Goal: Feedback & Contribution: Leave review/rating

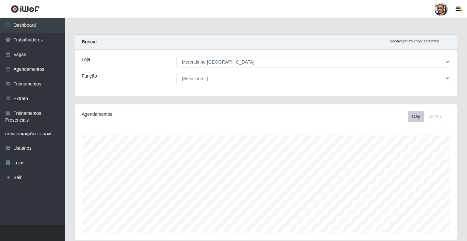
select select "345"
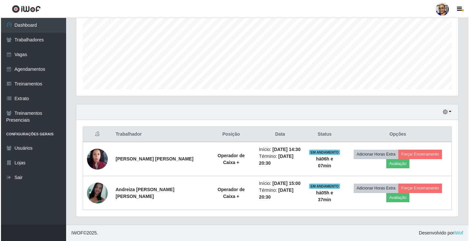
scroll to position [135, 382]
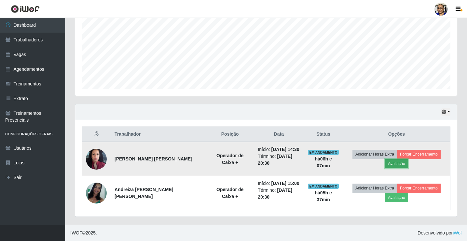
click at [399, 163] on button "Avaliação" at bounding box center [396, 163] width 23 height 9
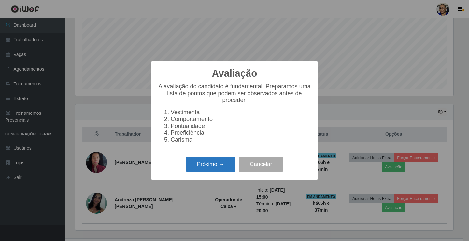
click at [219, 167] on button "Próximo →" at bounding box center [210, 163] width 49 height 15
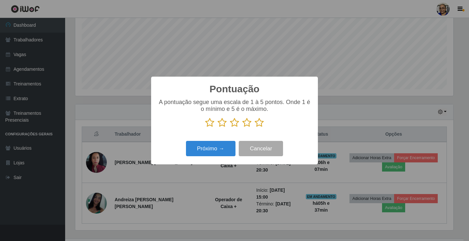
drag, startPoint x: 258, startPoint y: 124, endPoint x: 253, endPoint y: 132, distance: 9.8
click at [258, 124] on icon at bounding box center [259, 123] width 9 height 10
click at [255, 127] on input "radio" at bounding box center [255, 127] width 0 height 0
click at [225, 149] on button "Próximo →" at bounding box center [210, 148] width 49 height 15
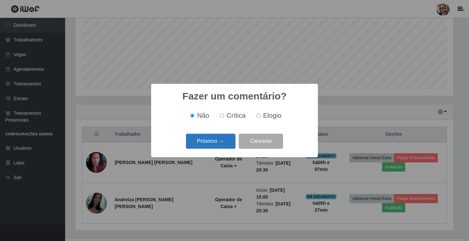
click at [227, 142] on button "Próximo →" at bounding box center [210, 140] width 49 height 15
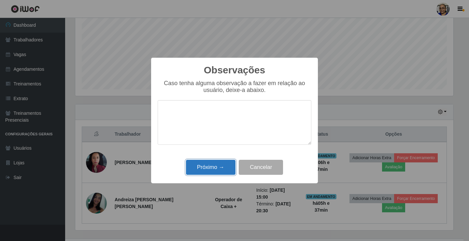
click at [219, 166] on button "Próximo →" at bounding box center [210, 166] width 49 height 15
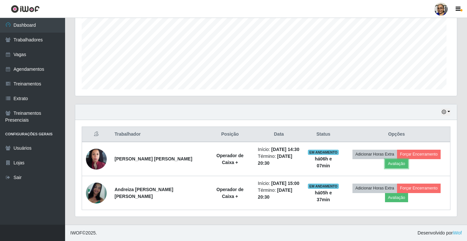
scroll to position [135, 382]
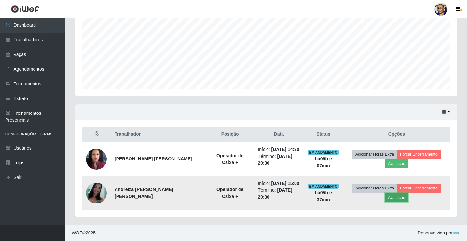
click at [399, 199] on button "Avaliação" at bounding box center [396, 197] width 23 height 9
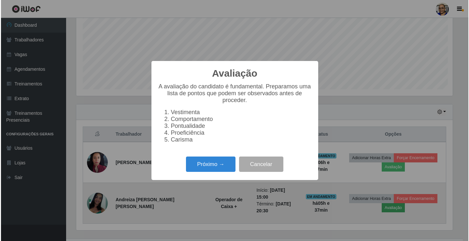
scroll to position [135, 378]
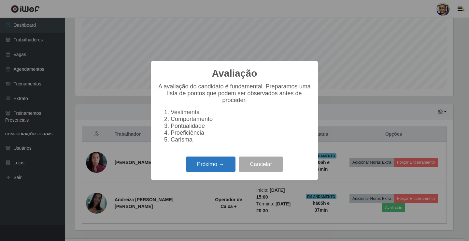
click at [226, 172] on button "Próximo →" at bounding box center [210, 163] width 49 height 15
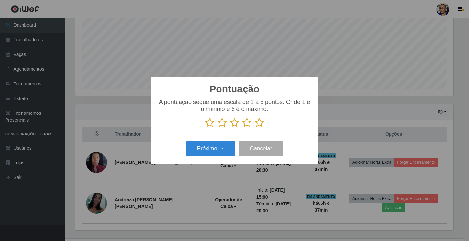
click at [259, 124] on icon at bounding box center [259, 123] width 9 height 10
click at [255, 127] on input "radio" at bounding box center [255, 127] width 0 height 0
click at [229, 146] on button "Próximo →" at bounding box center [210, 148] width 49 height 15
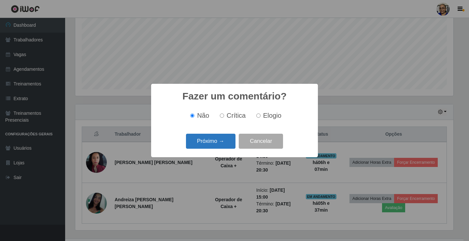
click at [226, 144] on button "Próximo →" at bounding box center [210, 140] width 49 height 15
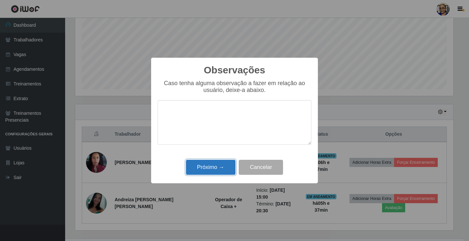
click at [216, 170] on button "Próximo →" at bounding box center [210, 166] width 49 height 15
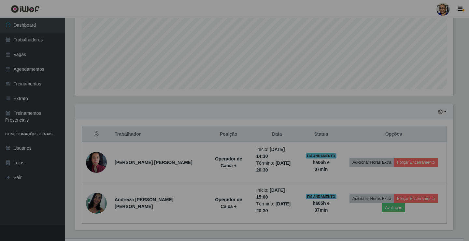
scroll to position [135, 382]
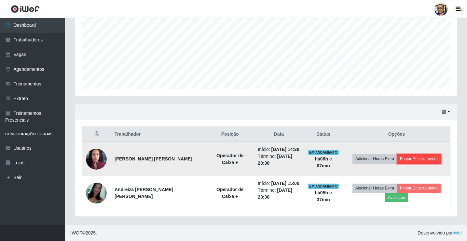
click at [413, 157] on button "Forçar Encerramento" at bounding box center [419, 158] width 44 height 9
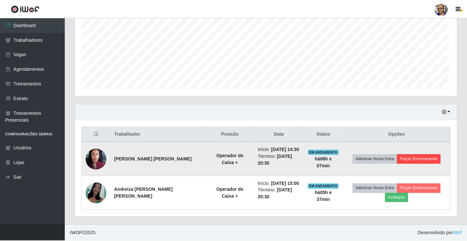
scroll to position [135, 378]
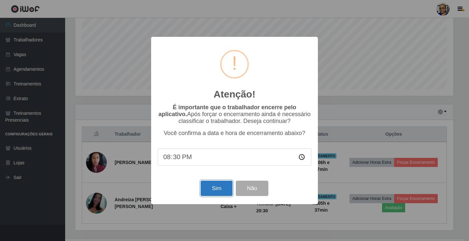
click at [216, 188] on button "Sim" at bounding box center [217, 187] width 32 height 15
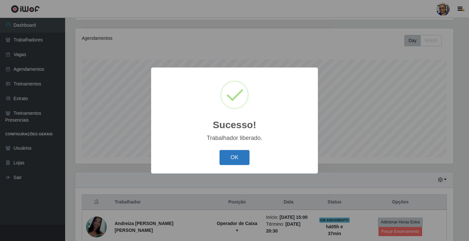
click at [246, 158] on button "OK" at bounding box center [234, 157] width 30 height 15
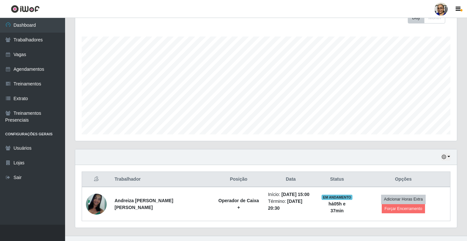
scroll to position [105, 0]
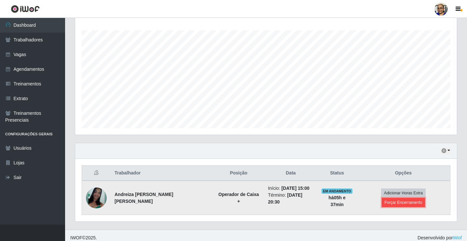
click at [419, 198] on button "Forçar Encerramento" at bounding box center [404, 202] width 44 height 9
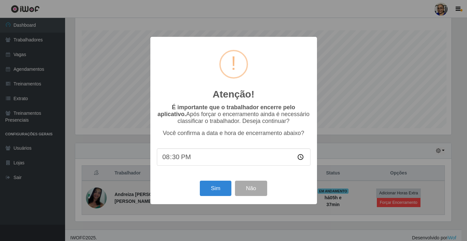
scroll to position [135, 378]
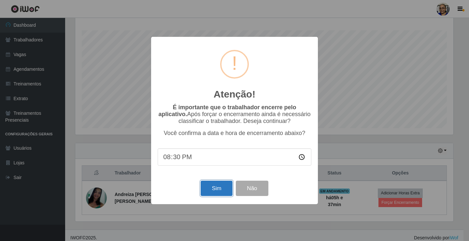
click at [218, 189] on button "Sim" at bounding box center [217, 187] width 32 height 15
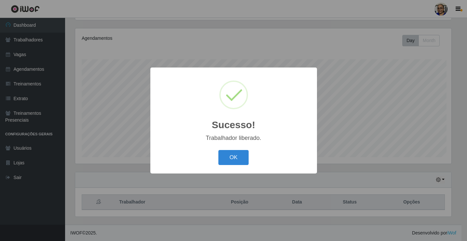
scroll to position [0, 0]
click at [239, 159] on button "OK" at bounding box center [234, 157] width 30 height 15
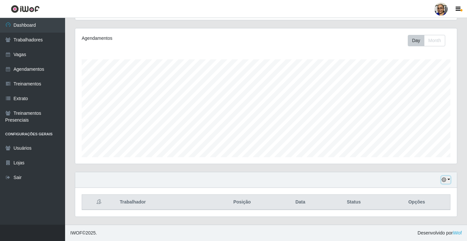
click at [450, 179] on button "button" at bounding box center [445, 179] width 9 height 7
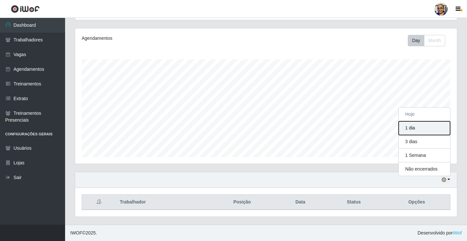
click at [434, 128] on button "1 dia" at bounding box center [424, 128] width 51 height 14
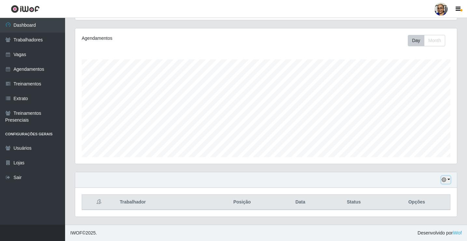
click at [449, 179] on button "button" at bounding box center [445, 179] width 9 height 7
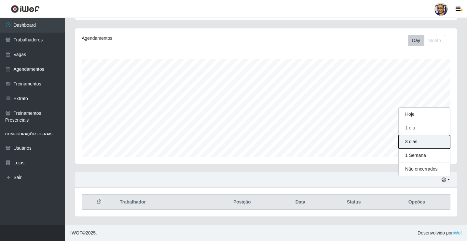
click at [431, 141] on button "3 dias" at bounding box center [424, 142] width 51 height 14
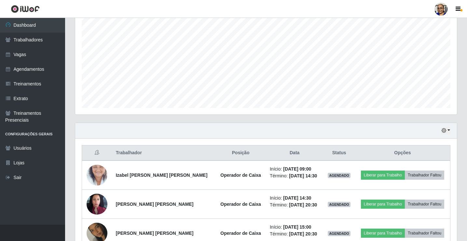
scroll to position [141, 0]
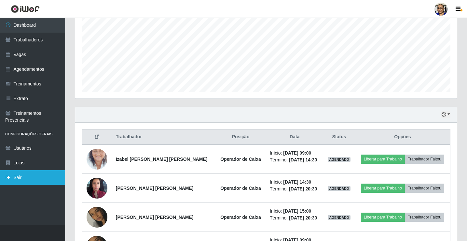
click at [19, 176] on link "Sair" at bounding box center [32, 177] width 65 height 15
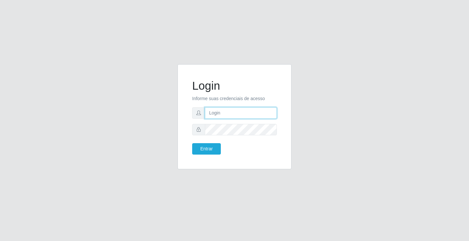
type input "[EMAIL_ADDRESS][DOMAIN_NAME]"
